Goal: Information Seeking & Learning: Learn about a topic

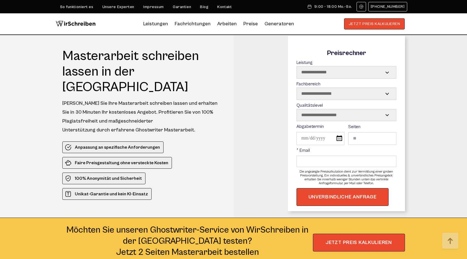
scroll to position [4211, 0]
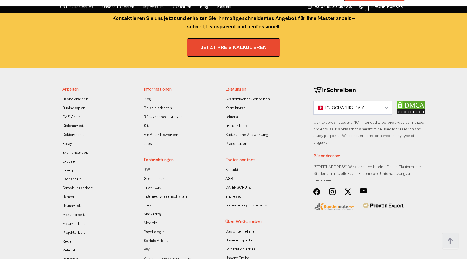
click at [294, 114] on li "Lektorat" at bounding box center [263, 117] width 77 height 7
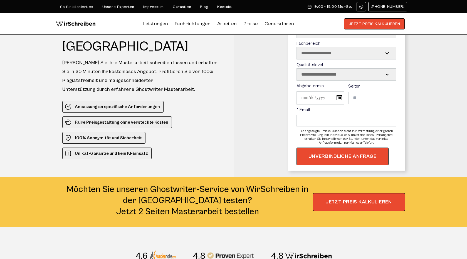
scroll to position [0, 0]
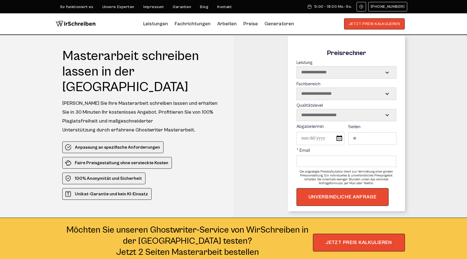
click at [325, 90] on select "**********" at bounding box center [346, 94] width 99 height 12
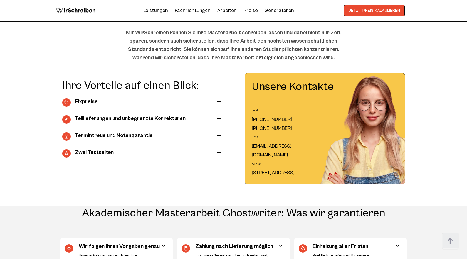
scroll to position [627, 0]
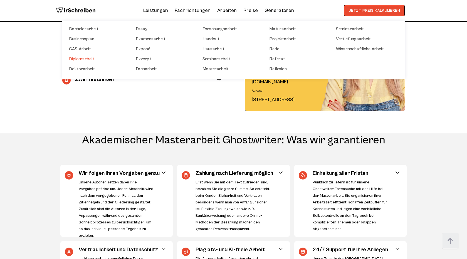
click at [85, 60] on link "Diplomarbeit" at bounding box center [97, 59] width 56 height 7
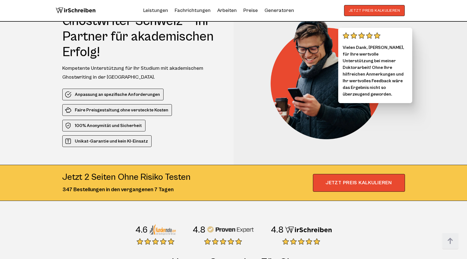
scroll to position [282, 0]
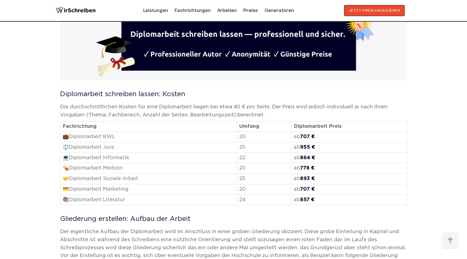
scroll to position [984, 0]
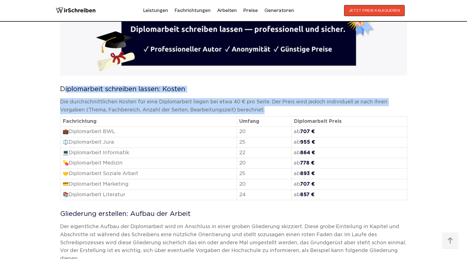
drag, startPoint x: 60, startPoint y: 83, endPoint x: 192, endPoint y: 200, distance: 176.6
click at [192, 200] on div "INHALTSVERZEICHNIS Diplomarbeit schreiben lassen mit Erfolg! Diplomarbeit schre…" at bounding box center [233, 204] width 347 height 1738
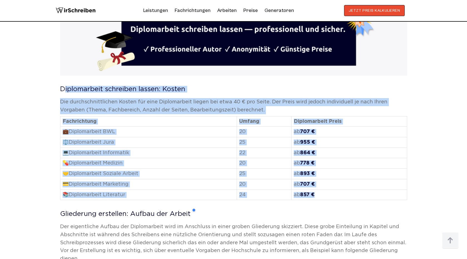
copy div "Diplomarbeit schreiben lassen: Kosten Die durchschnittlichen Kosten für eine Di…"
